Goal: Task Accomplishment & Management: Manage account settings

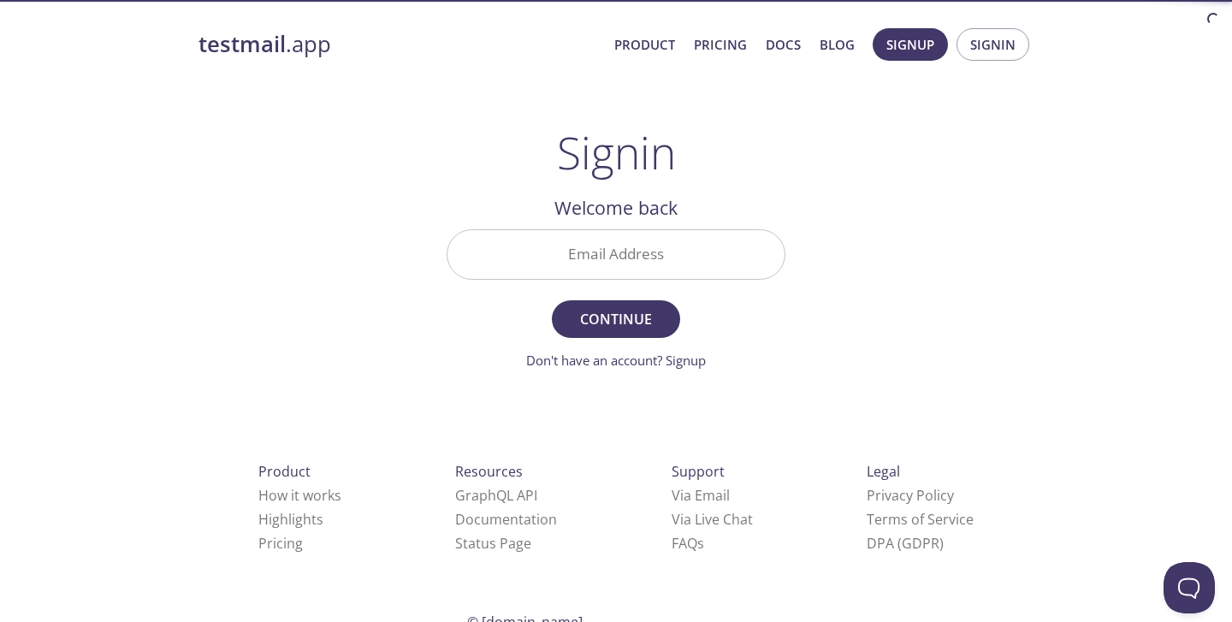
click at [612, 246] on input "Email Address" at bounding box center [616, 254] width 337 height 49
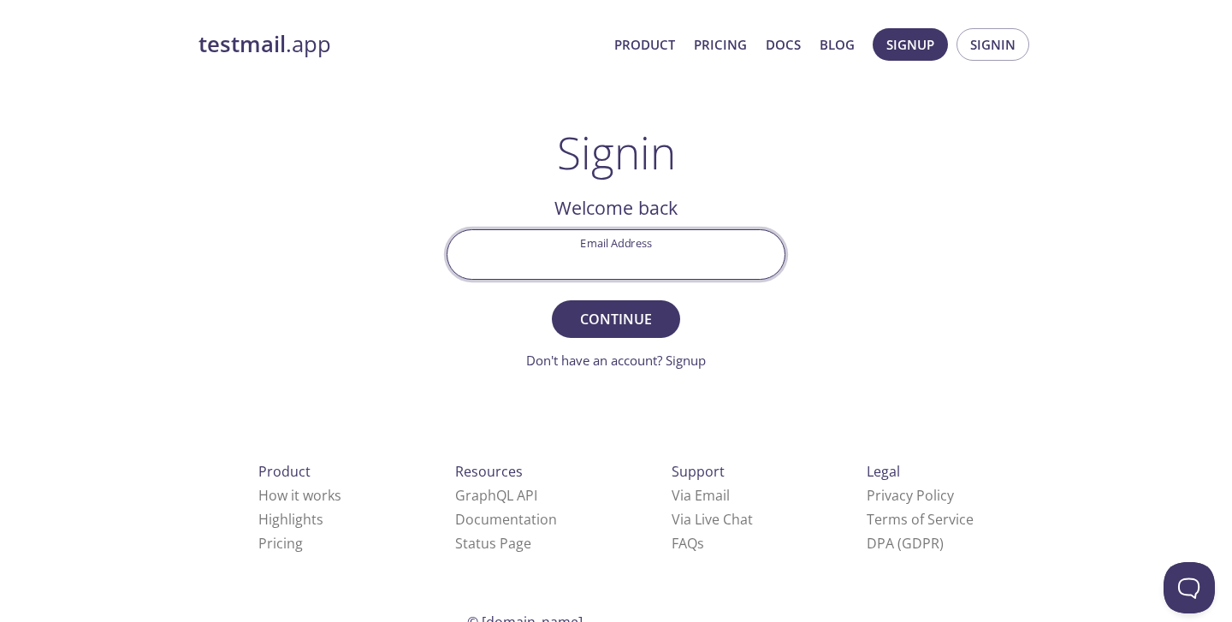
type input "[EMAIL_ADDRESS][DOMAIN_NAME]"
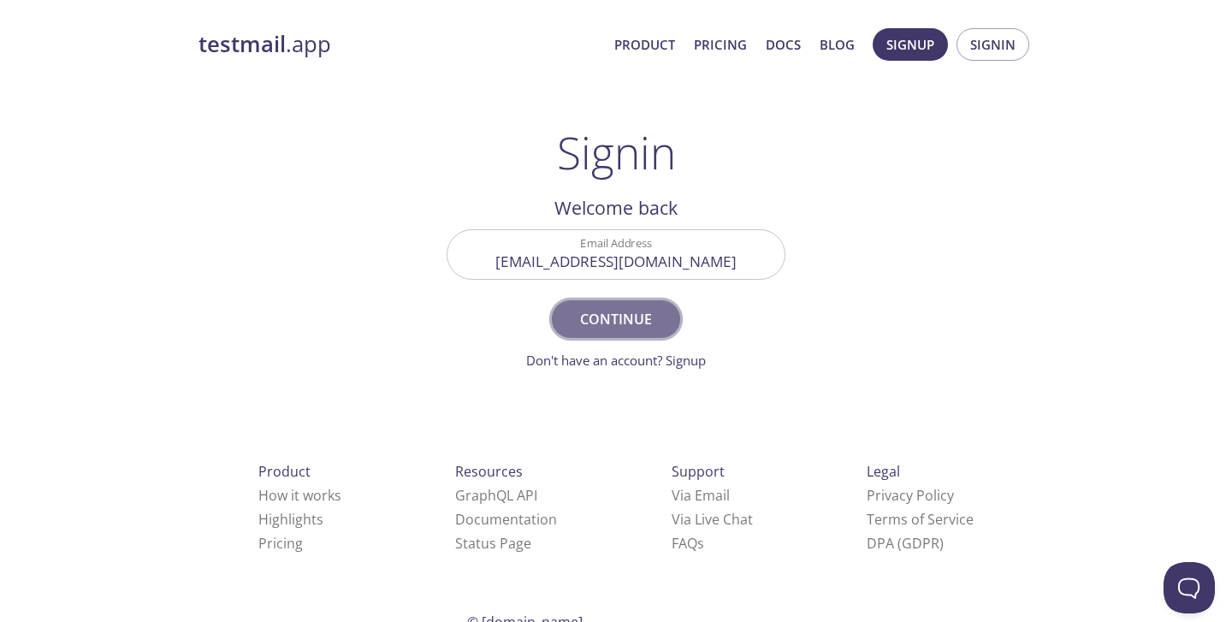
click at [628, 329] on span "Continue" at bounding box center [616, 319] width 91 height 24
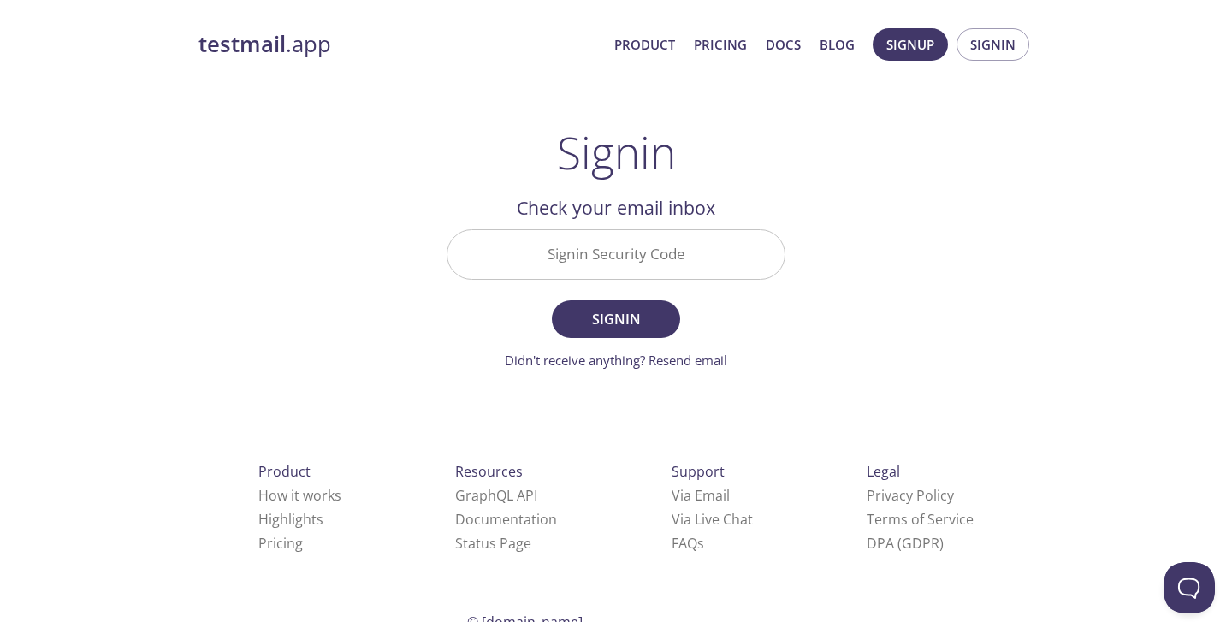
click at [590, 259] on input "Signin Security Code" at bounding box center [616, 254] width 337 height 49
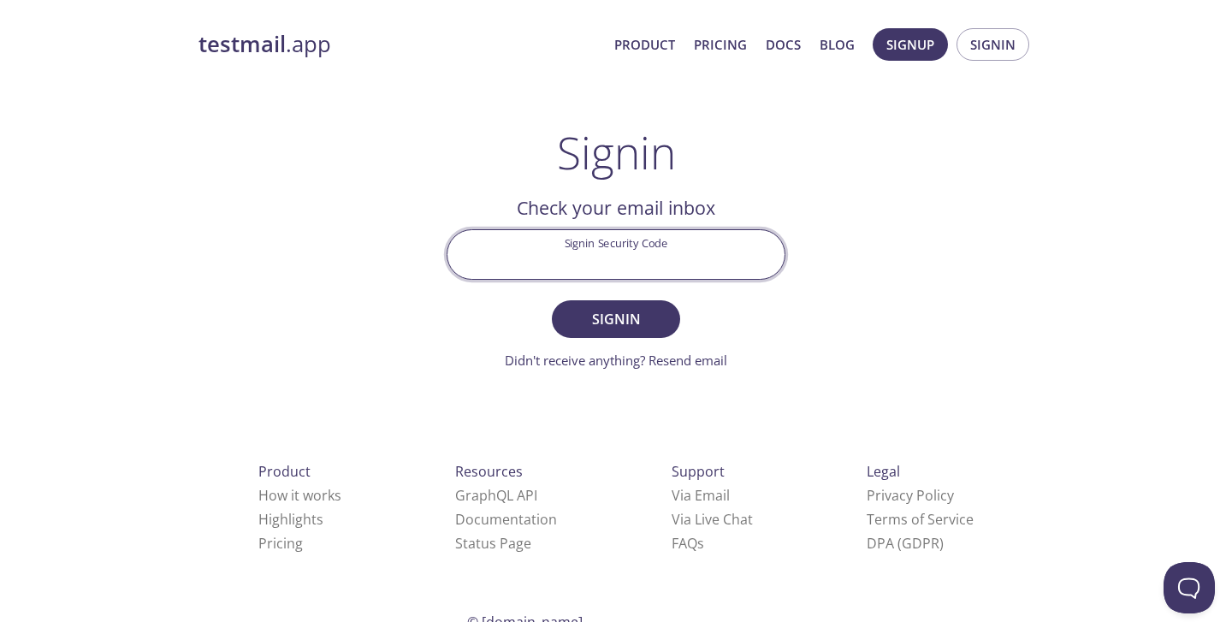
paste input "FNMXLUT"
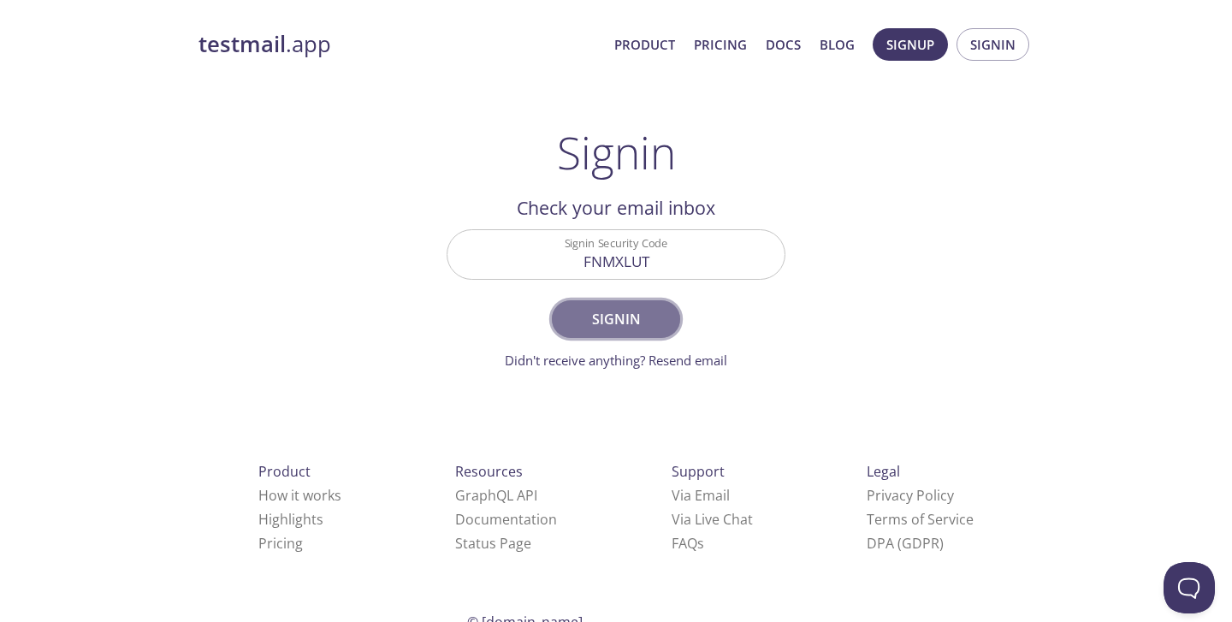
click at [629, 327] on span "Signin" at bounding box center [616, 319] width 91 height 24
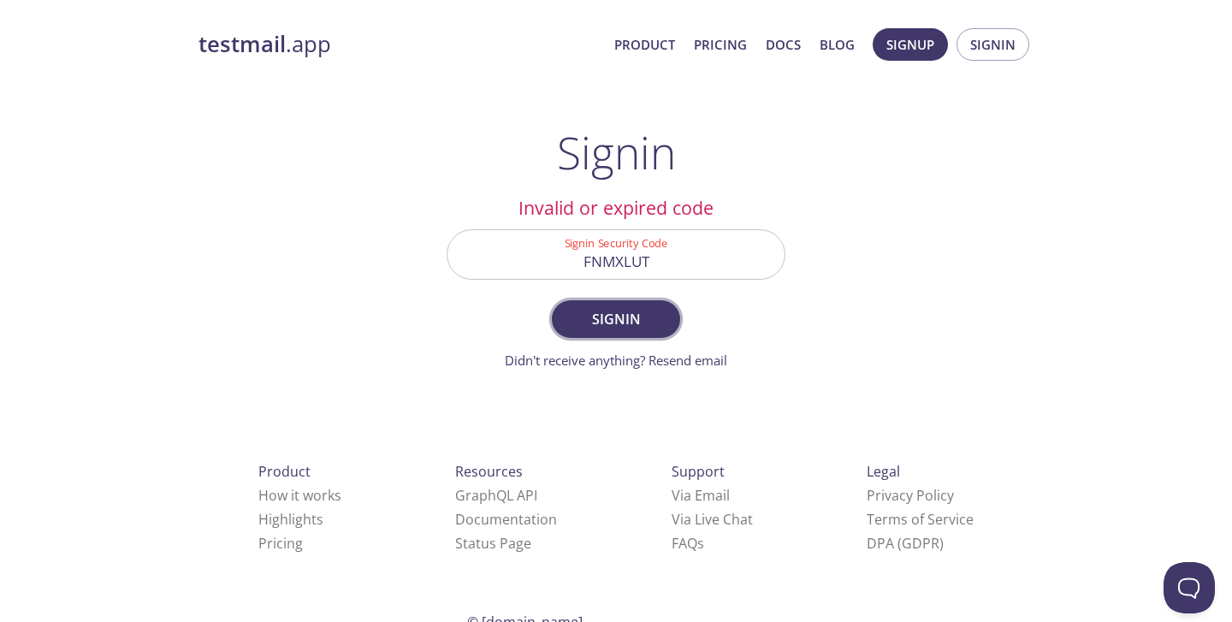
click at [613, 331] on button "Signin" at bounding box center [616, 319] width 128 height 38
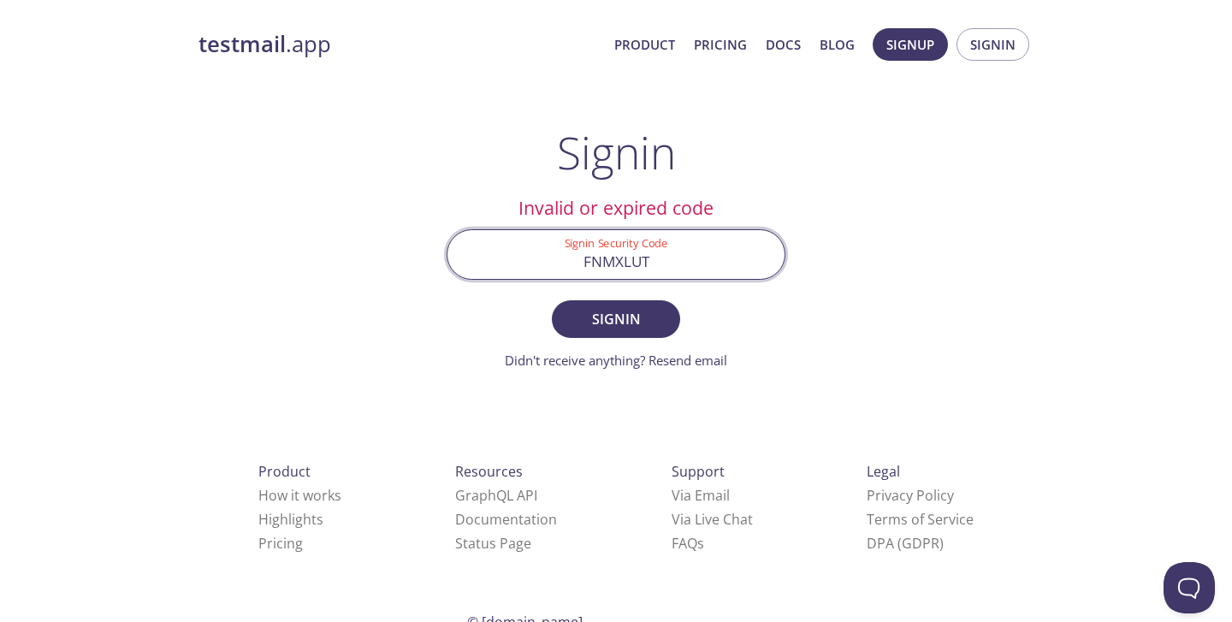
drag, startPoint x: 668, startPoint y: 254, endPoint x: 490, endPoint y: 242, distance: 178.4
click at [490, 243] on input "FNMXLUT" at bounding box center [616, 254] width 337 height 49
type input "="
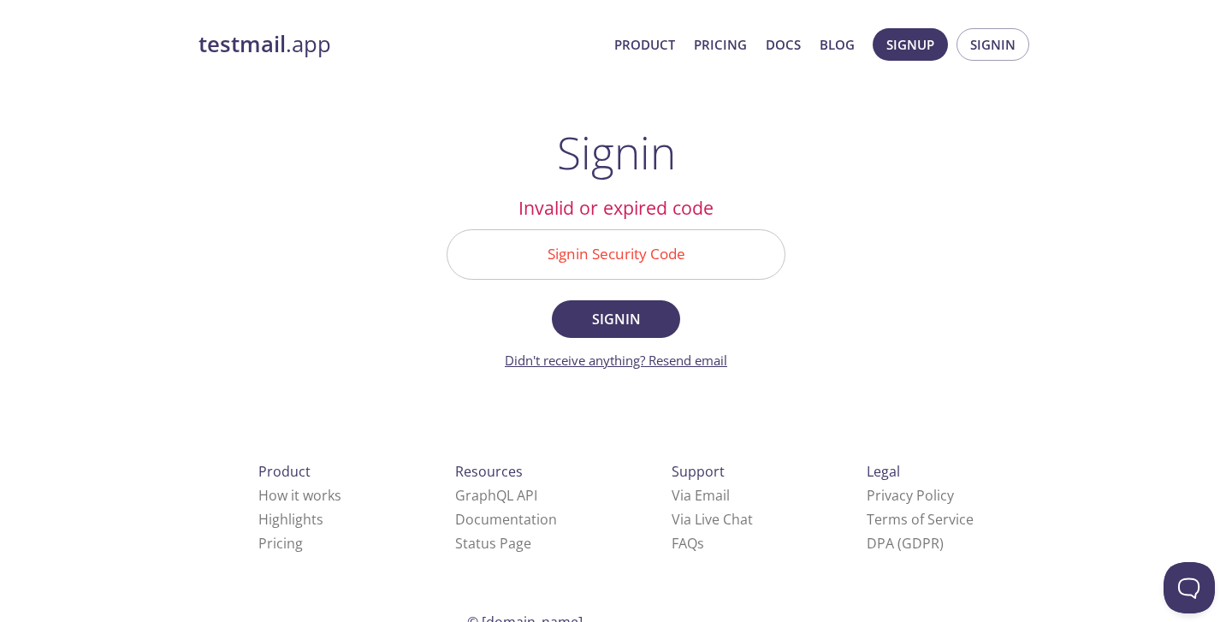
click at [707, 366] on link "Didn't receive anything? Resend email" at bounding box center [616, 360] width 223 height 17
click at [551, 269] on input "Signin Security Code" at bounding box center [616, 254] width 337 height 49
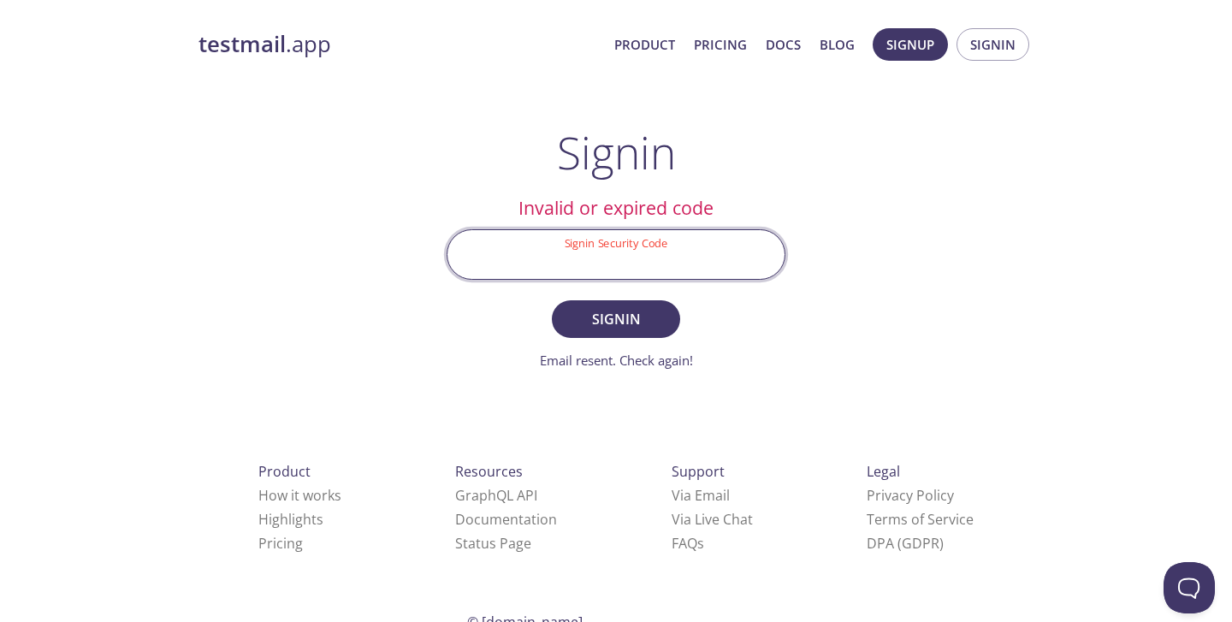
paste input "5LCZN8W"
type input "5LCZN8W"
click at [612, 314] on span "Signin" at bounding box center [616, 319] width 91 height 24
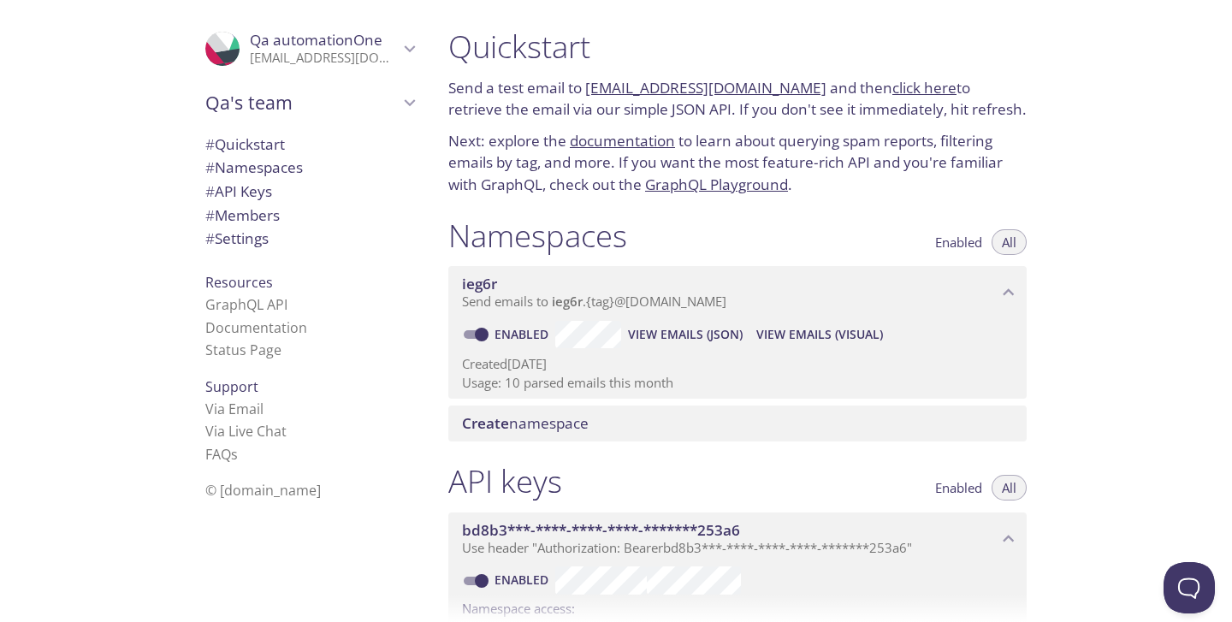
click at [677, 333] on span "View Emails (JSON)" at bounding box center [685, 334] width 115 height 21
